Goal: Task Accomplishment & Management: Use online tool/utility

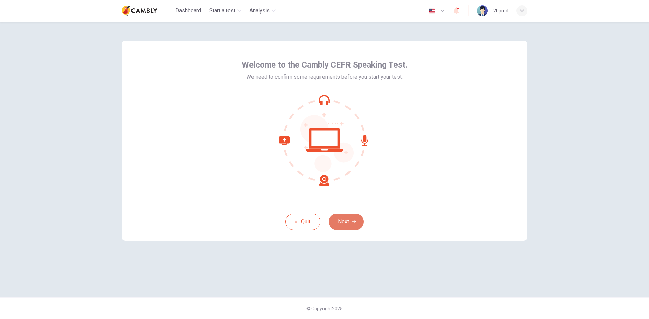
click at [358, 215] on button "Next" at bounding box center [346, 222] width 35 height 16
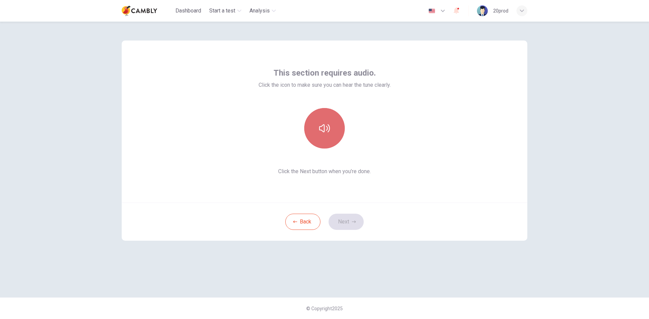
click at [330, 138] on button "button" at bounding box center [324, 128] width 41 height 41
click at [350, 223] on button "Next" at bounding box center [346, 222] width 35 height 16
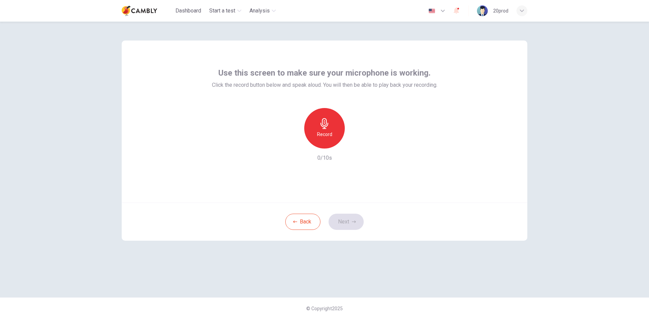
click at [326, 145] on div "Record" at bounding box center [324, 128] width 41 height 41
click at [326, 145] on div "Stop" at bounding box center [324, 128] width 41 height 41
click at [344, 216] on button "Next" at bounding box center [346, 222] width 35 height 16
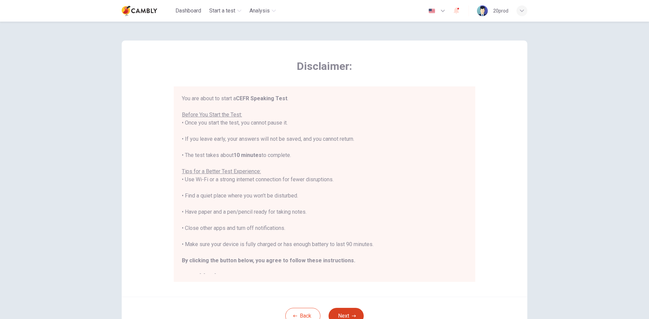
click at [350, 312] on button "Next" at bounding box center [346, 316] width 35 height 16
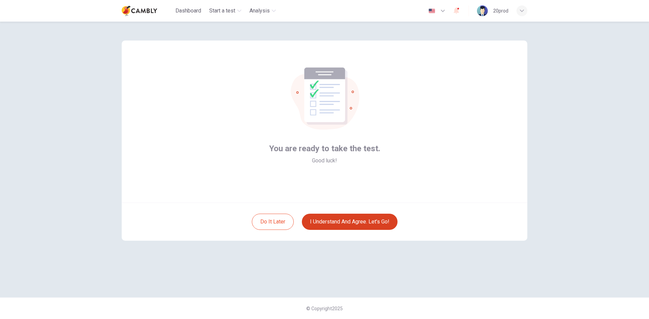
click at [362, 225] on button "I understand and agree. Let’s go!" at bounding box center [350, 222] width 96 height 16
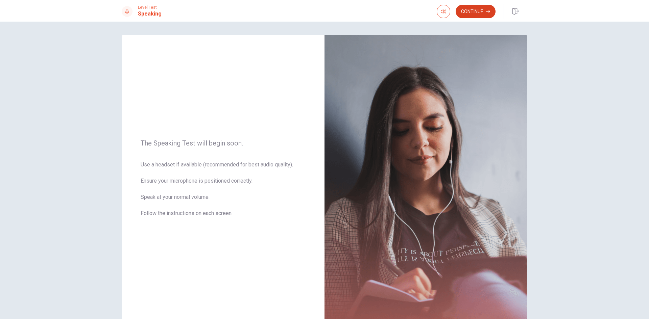
click at [474, 10] on button "Continue" at bounding box center [476, 12] width 40 height 14
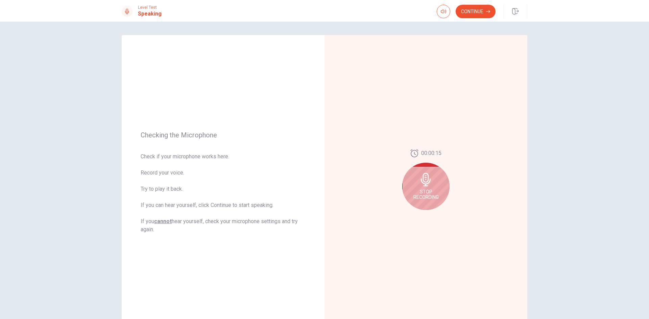
click at [483, 9] on button "Continue" at bounding box center [476, 12] width 40 height 14
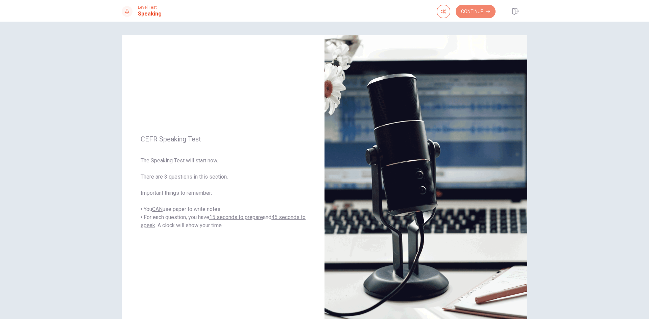
click at [482, 9] on button "Continue" at bounding box center [476, 12] width 40 height 14
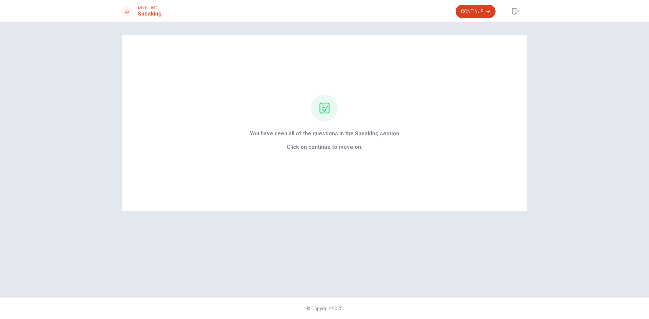
click at [471, 9] on button "Continue" at bounding box center [476, 12] width 40 height 14
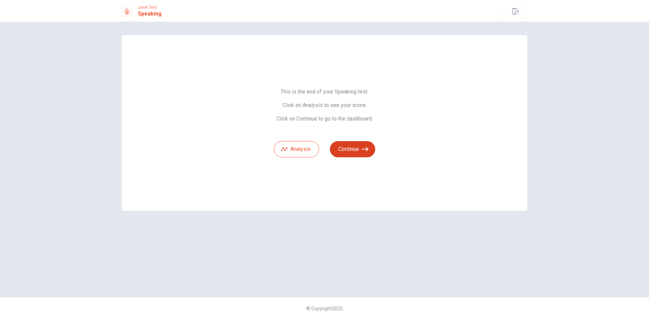
click at [349, 151] on button "Continue" at bounding box center [352, 149] width 45 height 16
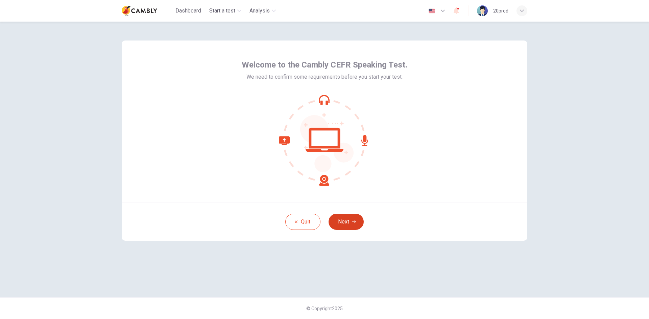
click at [354, 223] on icon "button" at bounding box center [354, 222] width 4 height 4
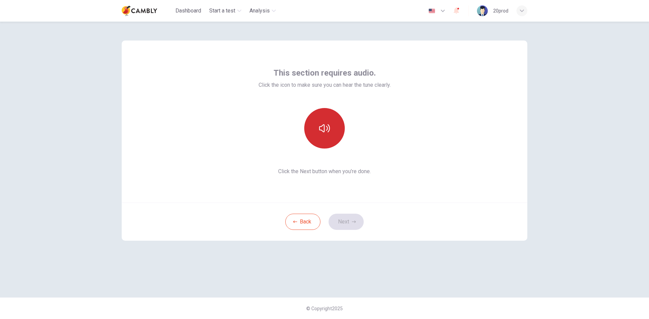
click at [335, 140] on button "button" at bounding box center [324, 128] width 41 height 41
click at [350, 219] on button "Next" at bounding box center [346, 222] width 35 height 16
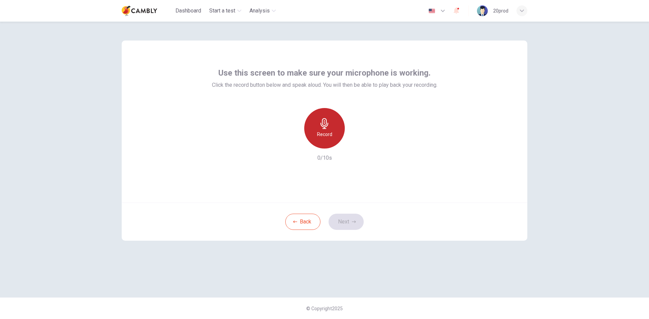
click at [328, 136] on h6 "Record" at bounding box center [324, 135] width 15 height 8
click at [328, 136] on h6 "Stop" at bounding box center [324, 135] width 10 height 8
click at [348, 224] on button "Next" at bounding box center [346, 222] width 35 height 16
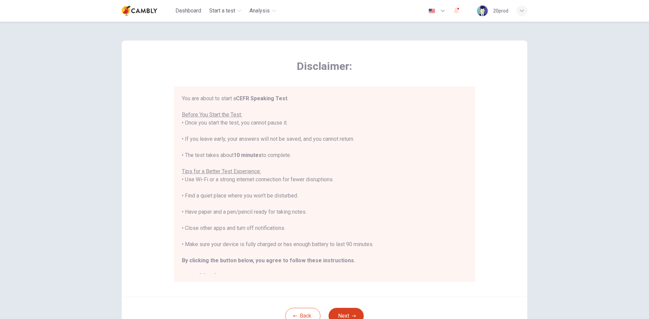
click at [350, 315] on button "Next" at bounding box center [346, 316] width 35 height 16
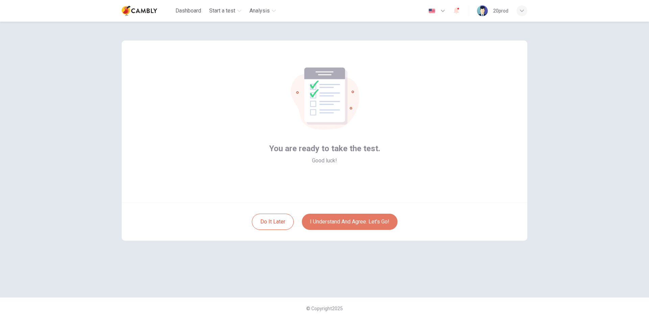
click at [357, 224] on button "I understand and agree. Let’s go!" at bounding box center [350, 222] width 96 height 16
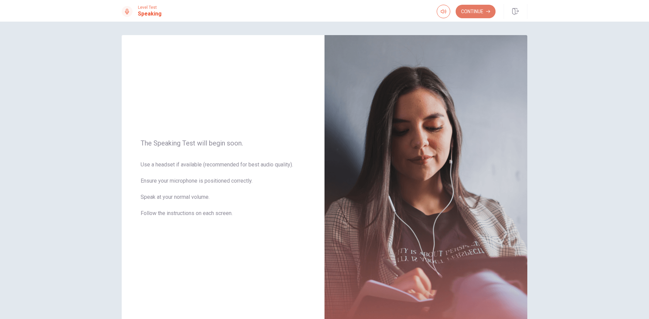
click at [468, 14] on button "Continue" at bounding box center [476, 12] width 40 height 14
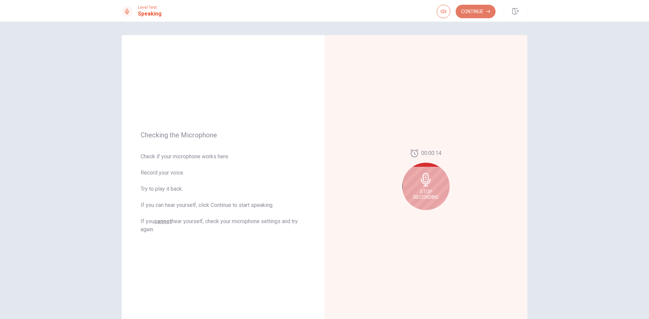
click at [476, 11] on button "Continue" at bounding box center [476, 12] width 40 height 14
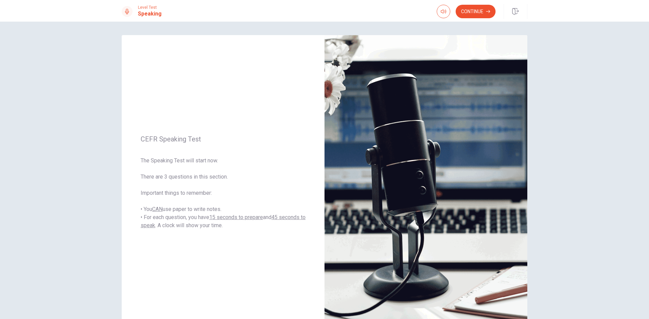
click at [475, 11] on button "Continue" at bounding box center [476, 12] width 40 height 14
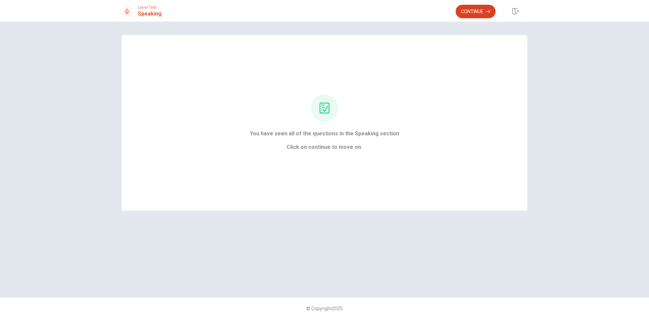
click at [468, 9] on button "Continue" at bounding box center [476, 12] width 40 height 14
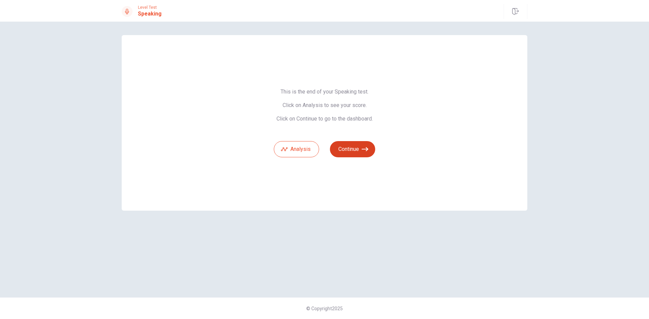
click at [355, 147] on button "Continue" at bounding box center [352, 149] width 45 height 16
